Goal: Transaction & Acquisition: Purchase product/service

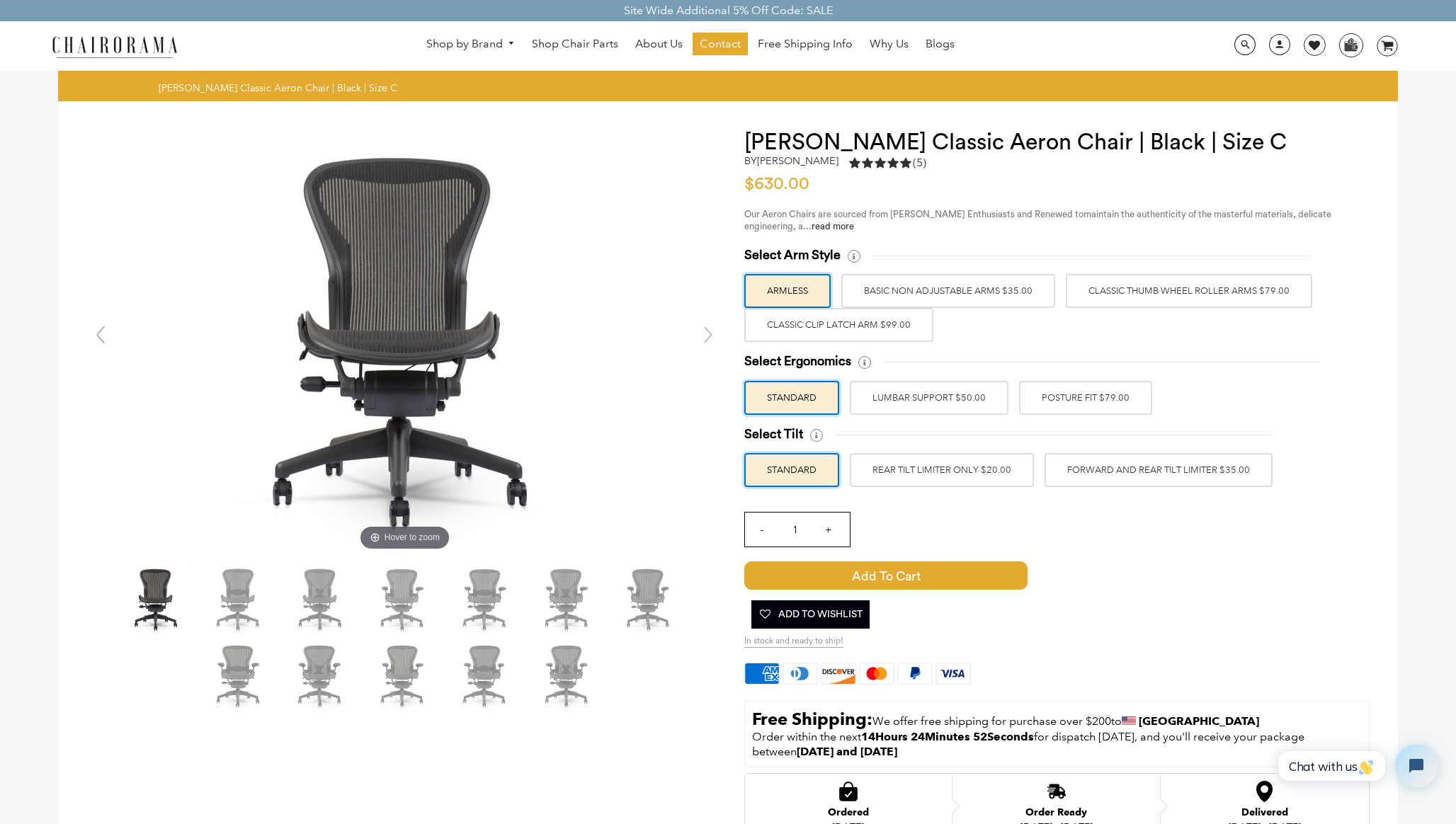
click at [1071, 401] on label "POSTURE FIT $79.00" at bounding box center [1085, 398] width 133 height 34
click at [0, 0] on input "POSTURE FIT $79.00" at bounding box center [0, 0] width 0 height 0
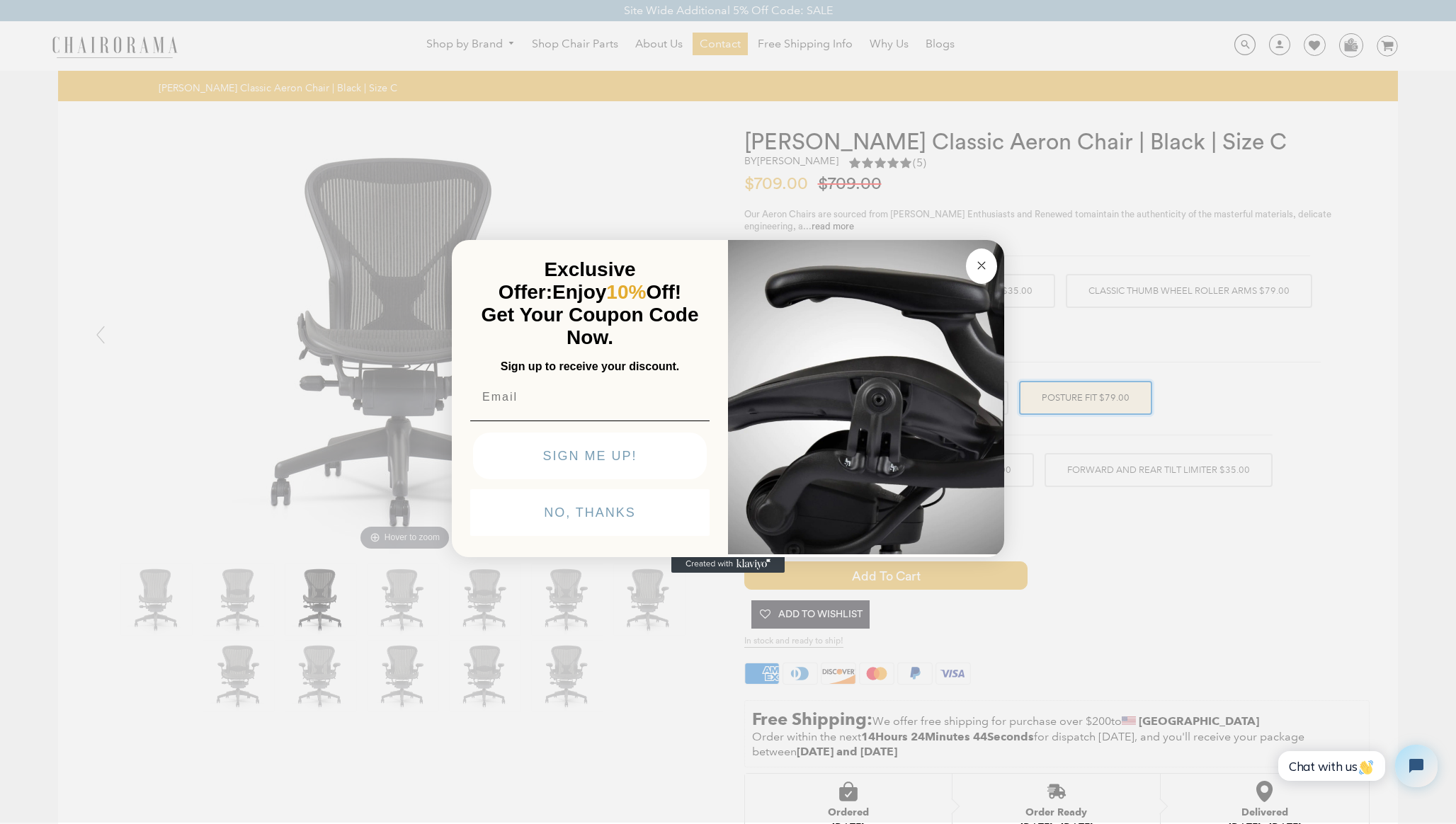
click at [976, 261] on circle "Close dialog" at bounding box center [981, 266] width 16 height 16
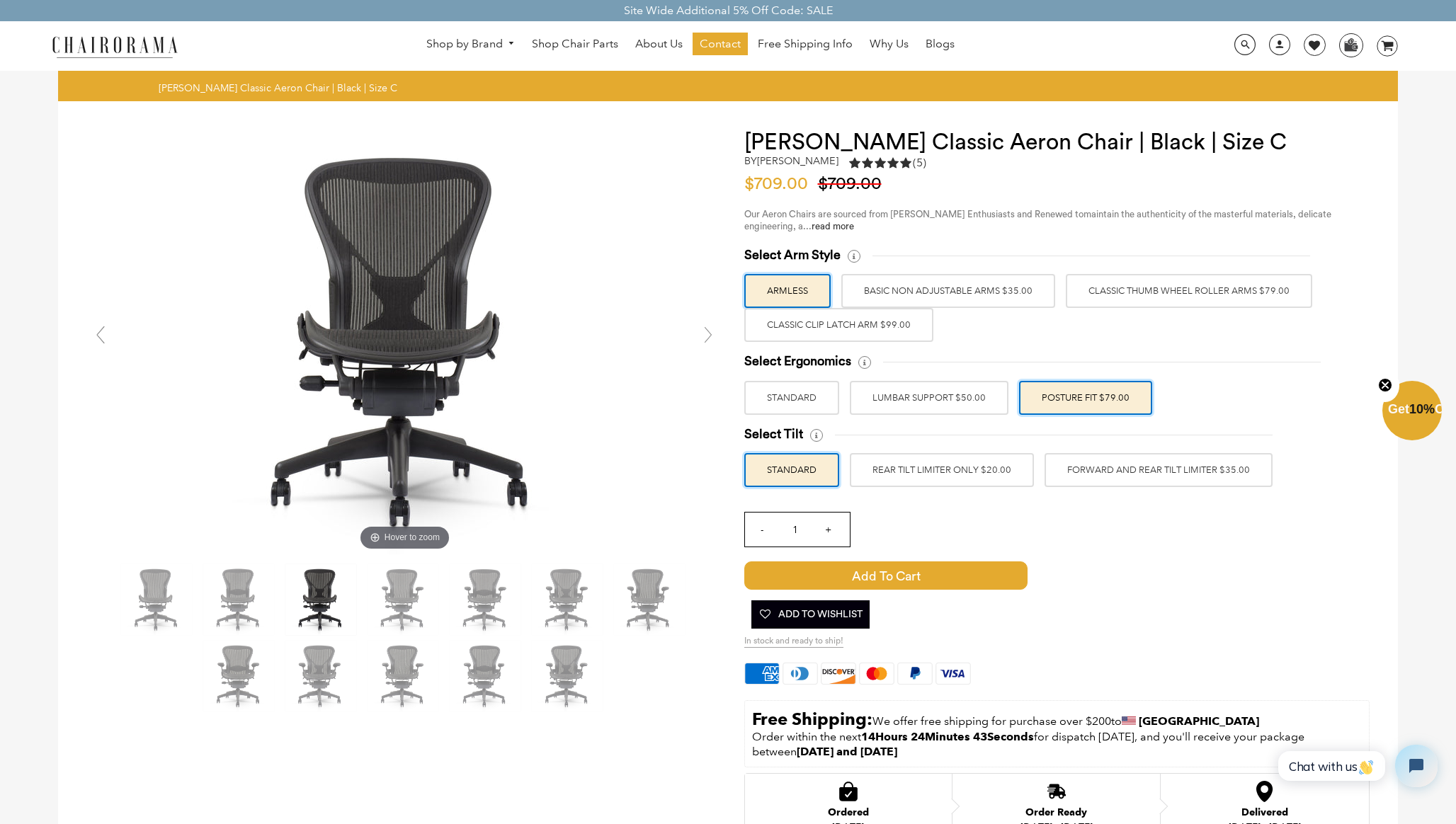
click at [1093, 476] on label "FORWARD AND REAR TILT LIMITER $35.00" at bounding box center [1159, 470] width 228 height 34
click at [0, 0] on input "FORWARD AND REAR TILT LIMITER $35.00" at bounding box center [0, 0] width 0 height 0
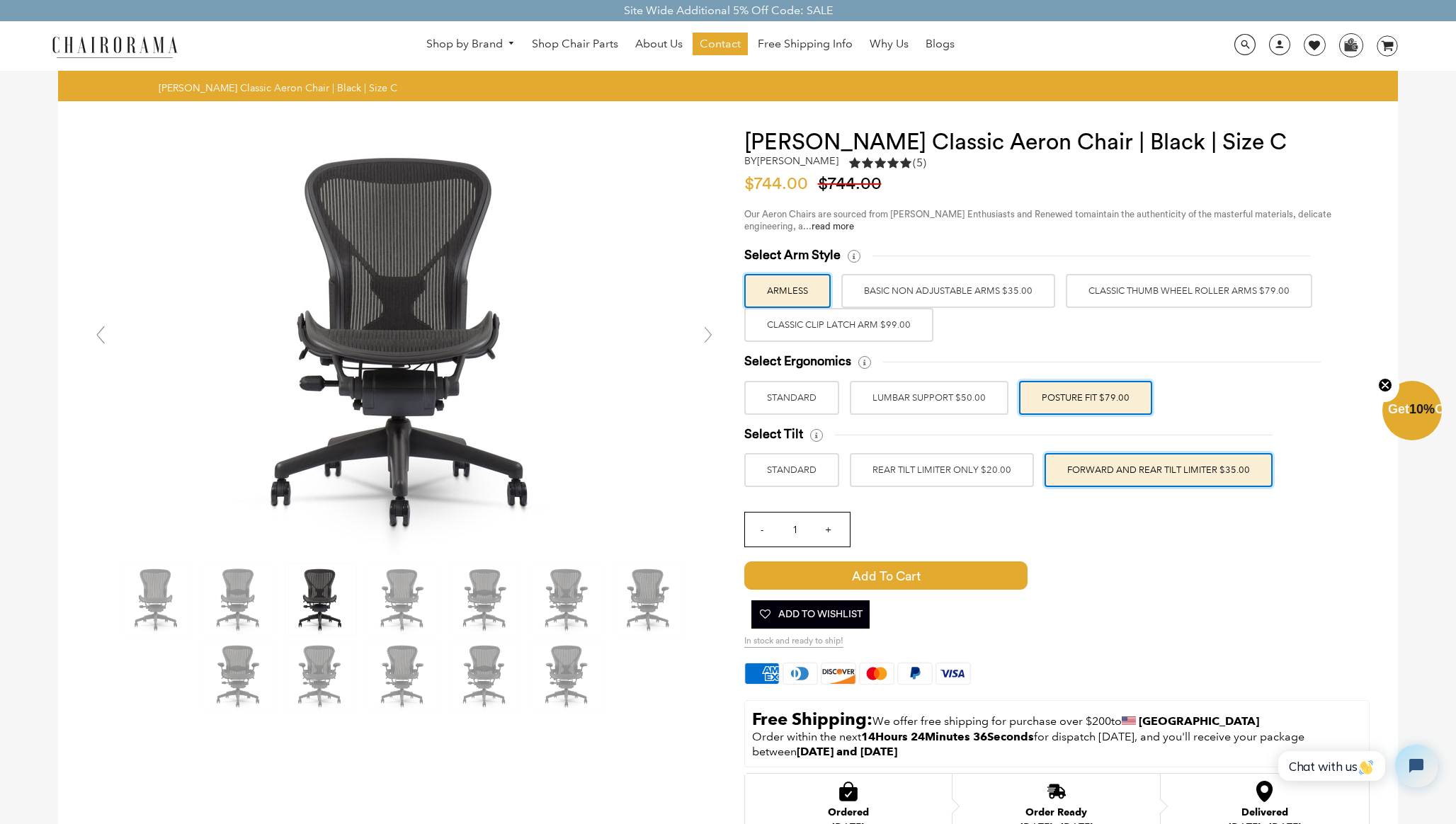
click at [704, 336] on link at bounding box center [708, 335] width 28 height 28
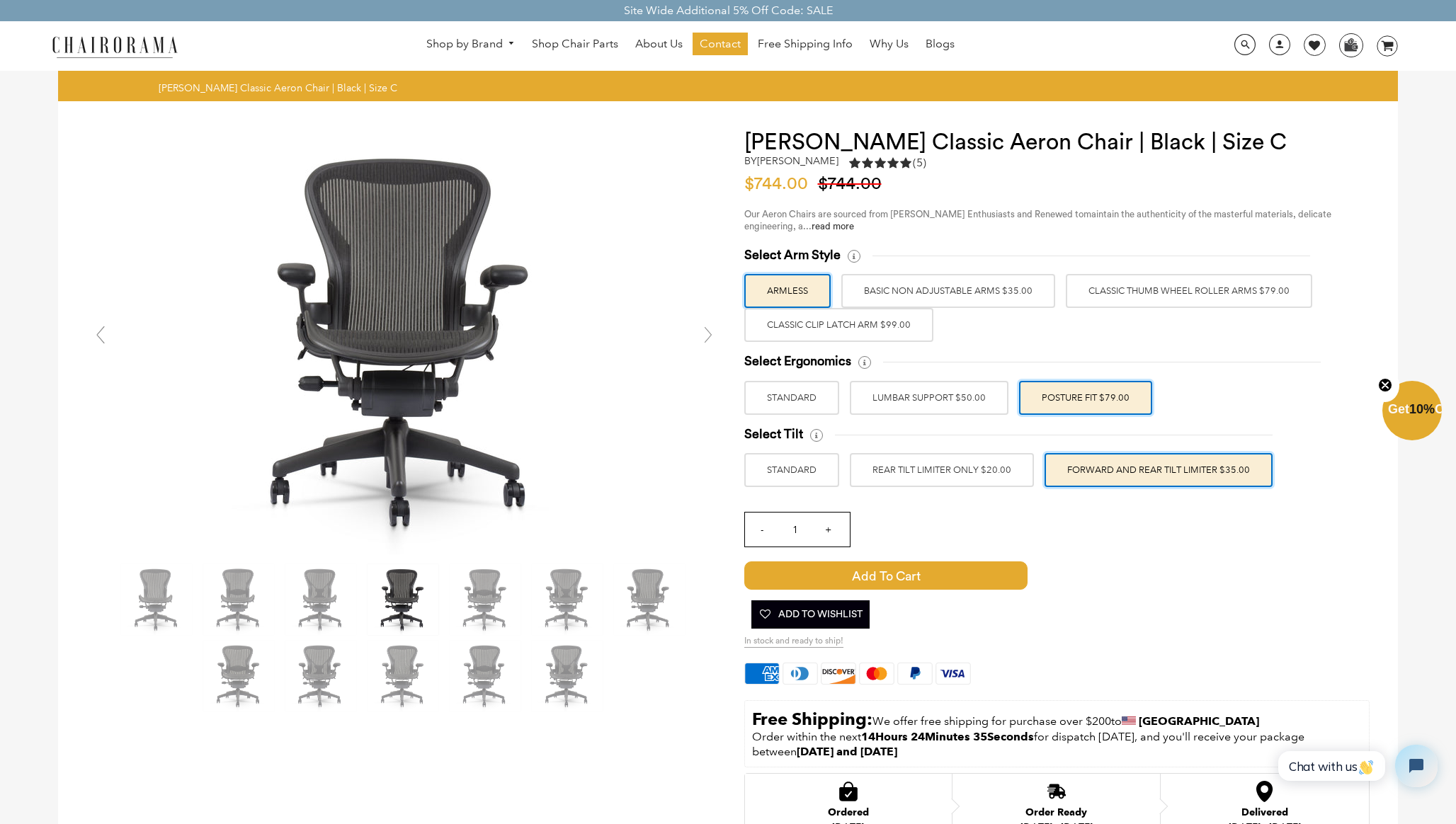
click at [704, 336] on link at bounding box center [708, 335] width 28 height 28
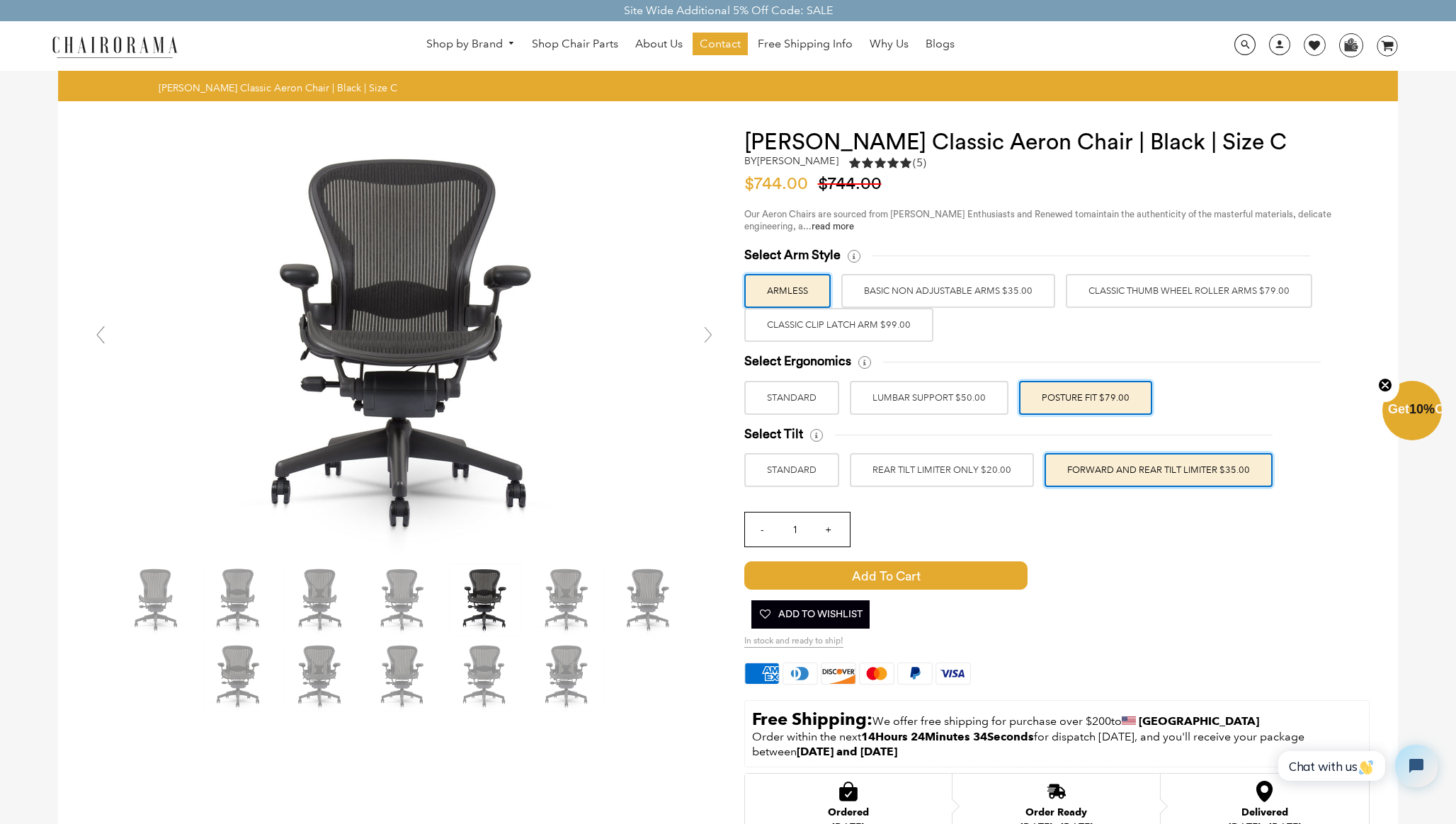
click at [701, 336] on link at bounding box center [708, 335] width 28 height 28
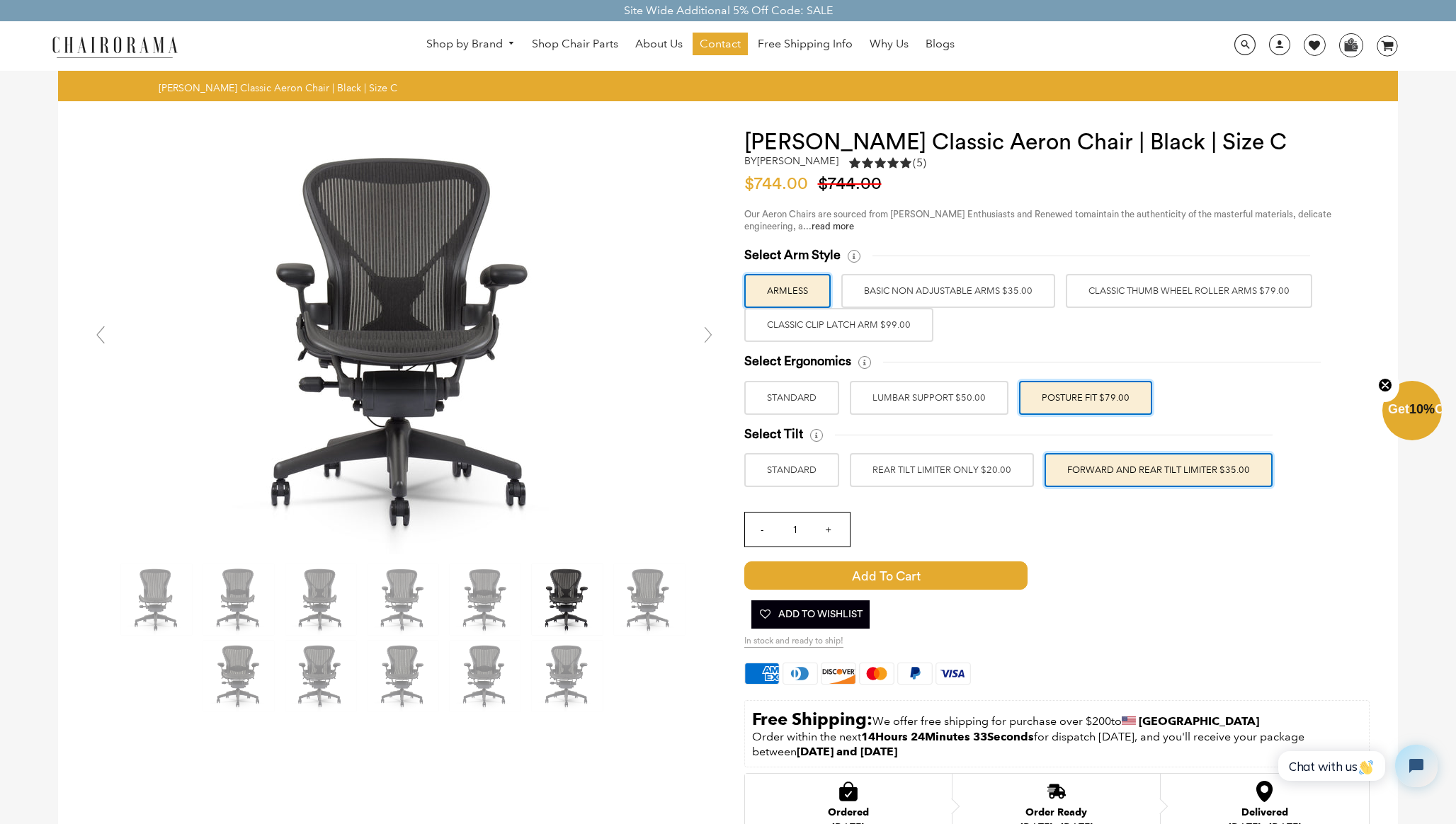
click at [1087, 465] on label "FORWARD AND REAR TILT LIMITER $35.00" at bounding box center [1159, 470] width 228 height 34
click at [0, 0] on input "FORWARD AND REAR TILT LIMITER $35.00" at bounding box center [0, 0] width 0 height 0
click at [838, 234] on div "[PERSON_NAME] Classic Aeron Chair | Black | Size C by [PERSON_NAME] 5.0 rating …" at bounding box center [1057, 597] width 625 height 935
click at [839, 226] on link "read more" at bounding box center [833, 226] width 42 height 9
